Goal: Task Accomplishment & Management: Use online tool/utility

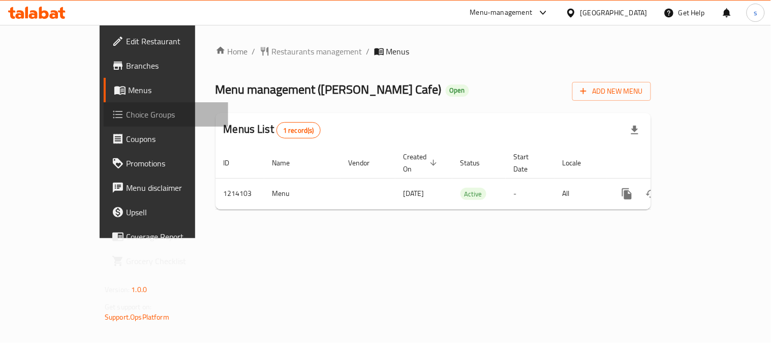
click at [104, 105] on link "Choice Groups" at bounding box center [166, 114] width 124 height 24
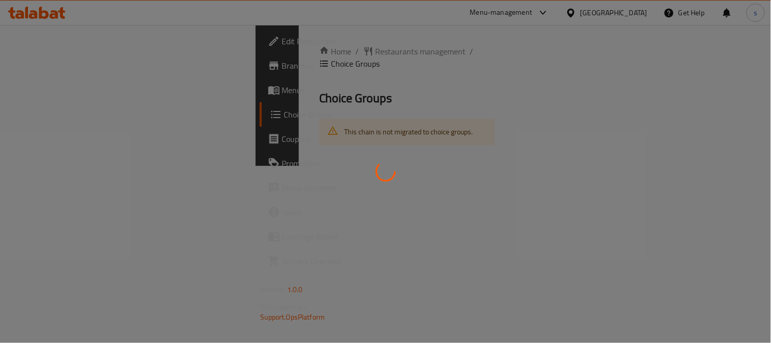
click at [49, 115] on div at bounding box center [385, 171] width 771 height 343
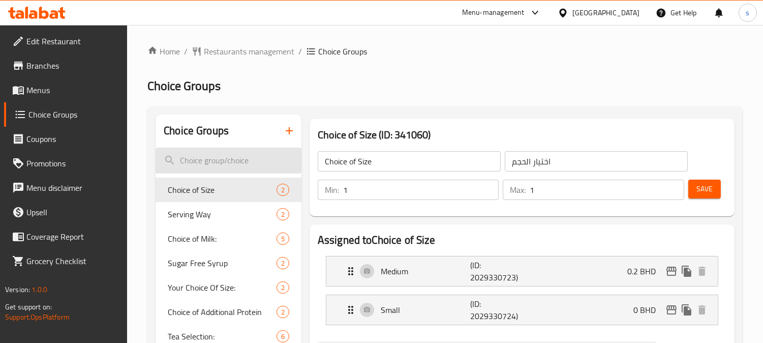
click at [220, 162] on input "search" at bounding box center [228, 160] width 146 height 26
paste input "How to apply"
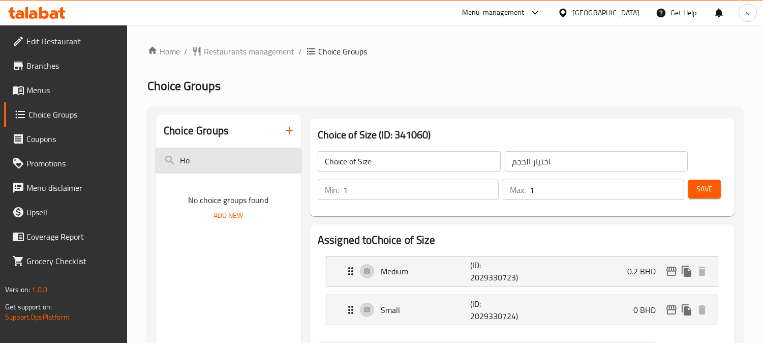
type input "H"
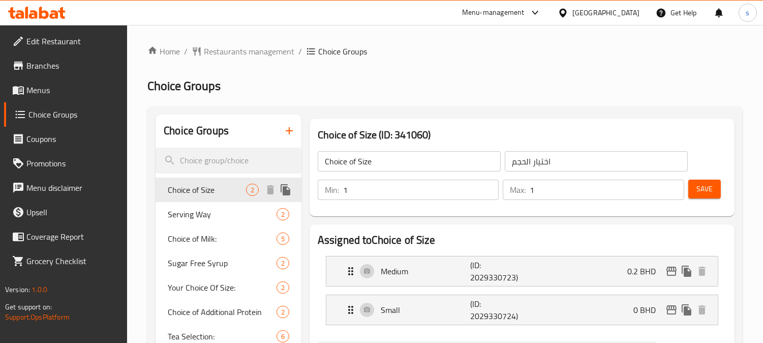
click at [195, 186] on span "Choice of Size" at bounding box center [207, 189] width 78 height 12
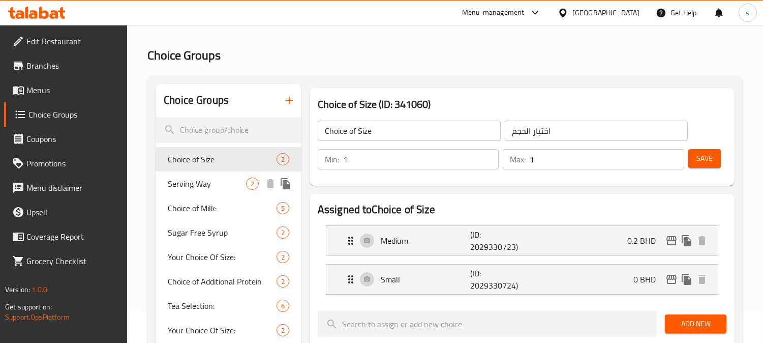
scroll to position [56, 0]
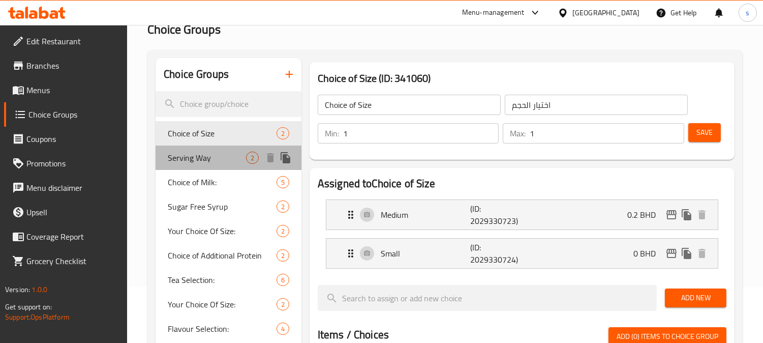
click at [197, 164] on span "Serving Way" at bounding box center [207, 157] width 78 height 12
type input "Serving Way"
type input "طريقة التقديم"
